Goal: Task Accomplishment & Management: Manage account settings

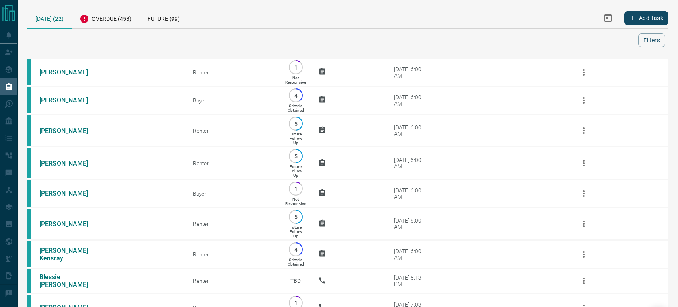
click at [56, 17] on div "[DATE] (22)" at bounding box center [49, 18] width 44 height 21
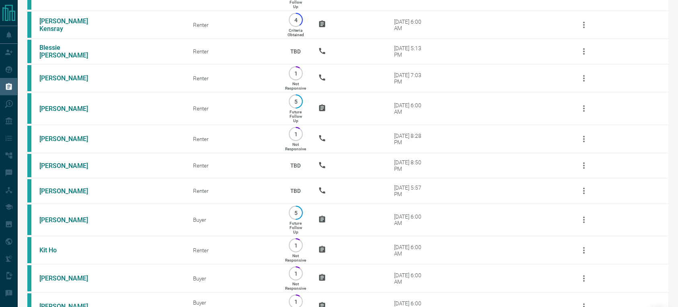
scroll to position [422, 0]
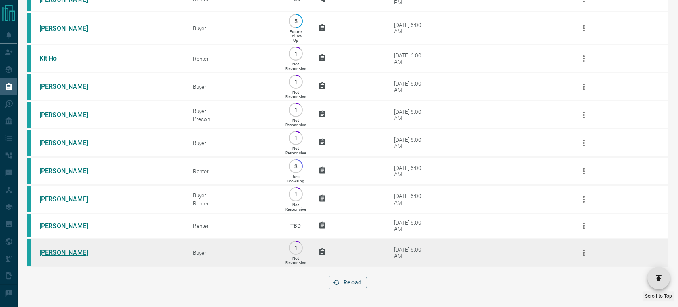
click at [60, 249] on link "[PERSON_NAME]" at bounding box center [69, 253] width 60 height 8
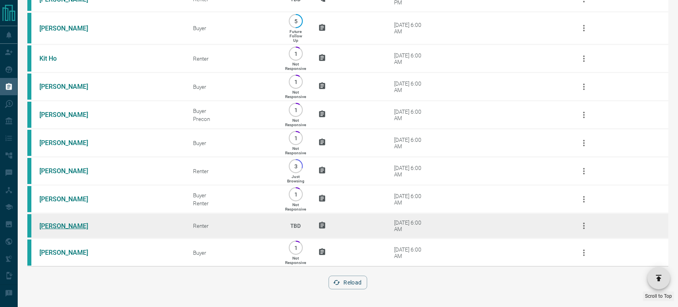
click at [53, 225] on link "[PERSON_NAME]" at bounding box center [69, 226] width 60 height 8
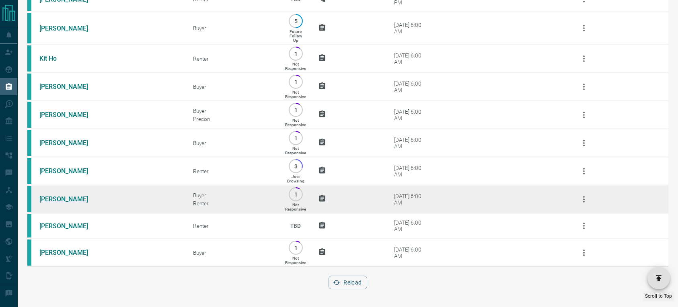
click at [57, 199] on link "[PERSON_NAME]" at bounding box center [69, 199] width 60 height 8
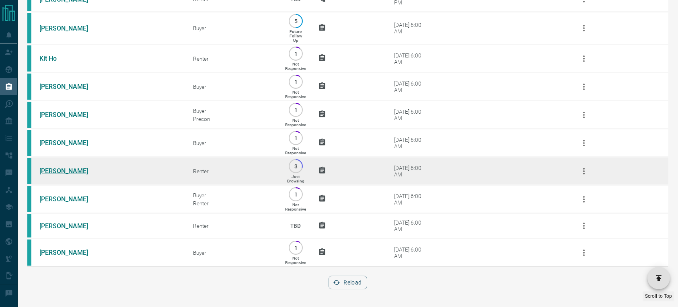
click at [54, 167] on link "[PERSON_NAME]" at bounding box center [69, 171] width 60 height 8
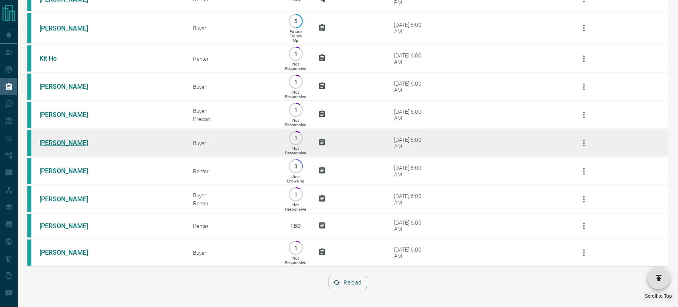
click at [54, 140] on link "[PERSON_NAME]" at bounding box center [69, 143] width 60 height 8
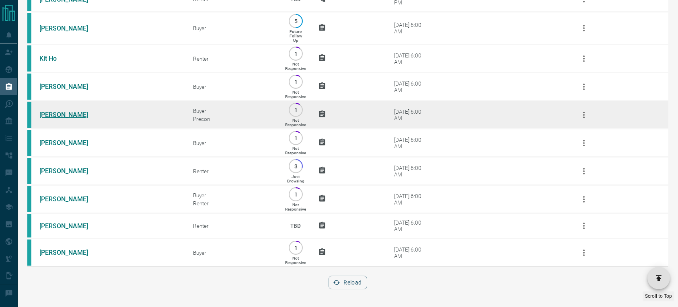
click at [81, 114] on link "[PERSON_NAME]" at bounding box center [69, 115] width 60 height 8
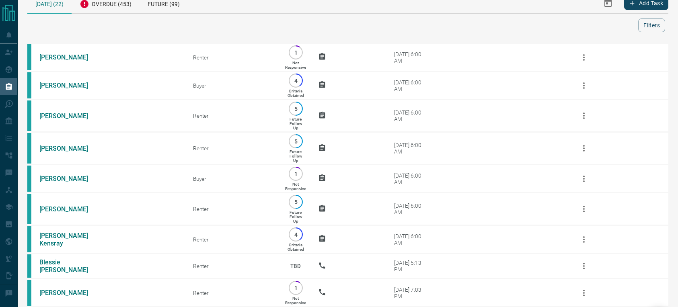
scroll to position [0, 0]
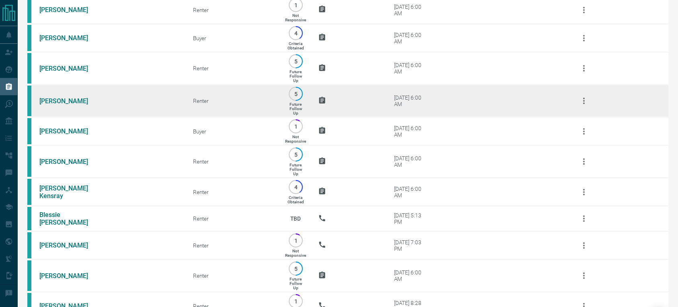
drag, startPoint x: 628, startPoint y: 95, endPoint x: 630, endPoint y: 101, distance: 6.2
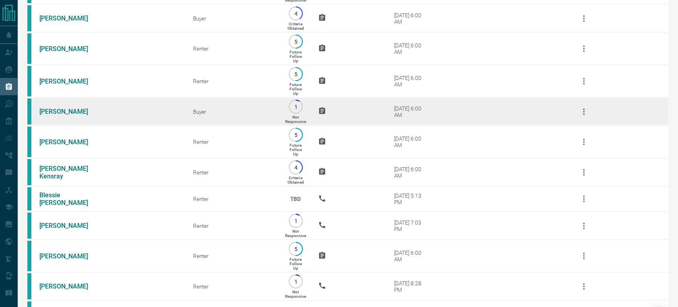
click at [360, 25] on div "[DATE] (22) Overdue (453) Future (99) Add Task Filters Scroll to Top [PERSON_NA…" at bounding box center [347, 282] width 641 height 713
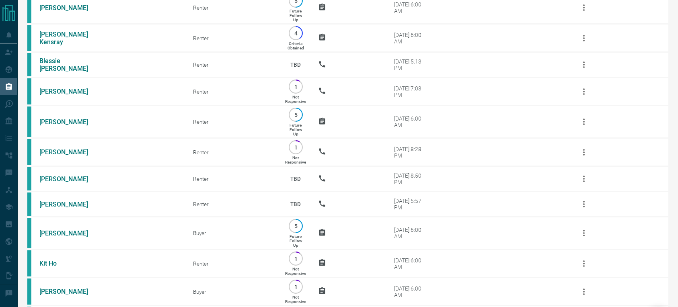
click at [360, 25] on tbody "[PERSON_NAME] Renter 1 Not Responsive [DATE] 6:00 AM [PERSON_NAME] Buyer 4 Crit…" at bounding box center [347, 157] width 641 height 630
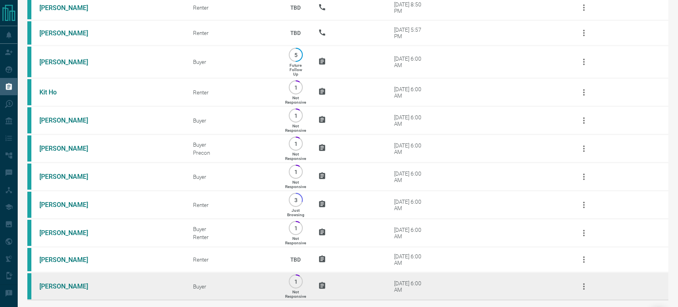
scroll to position [416, 0]
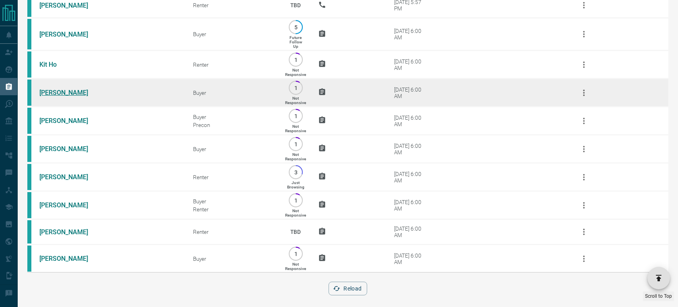
click at [58, 91] on link "[PERSON_NAME]" at bounding box center [69, 93] width 60 height 8
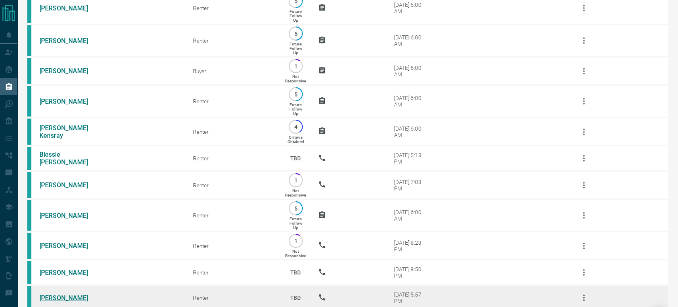
click at [47, 111] on tbody "[PERSON_NAME] Renter 1 Not Responsive [DATE] 6:00 AM [PERSON_NAME] Buyer 4 Crit…" at bounding box center [347, 251] width 641 height 630
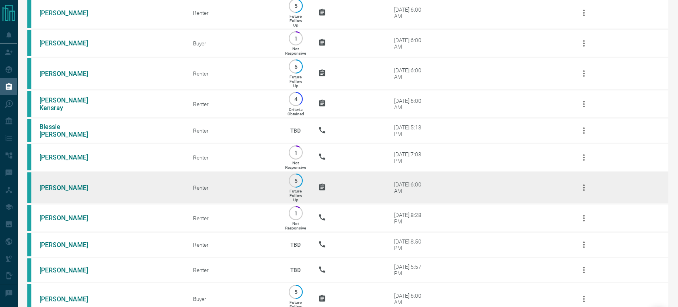
scroll to position [220, 0]
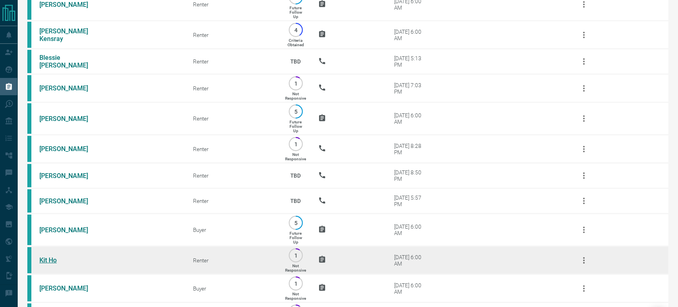
click at [49, 260] on link "Kit Ho" at bounding box center [69, 261] width 60 height 8
click at [51, 261] on link "Kit Ho" at bounding box center [69, 261] width 60 height 8
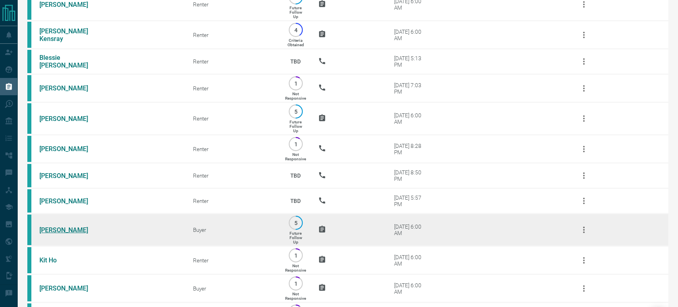
click at [54, 231] on link "[PERSON_NAME]" at bounding box center [69, 230] width 60 height 8
click at [54, 229] on link "[PERSON_NAME]" at bounding box center [69, 230] width 60 height 8
